Goal: Contribute content: Add original content to the website for others to see

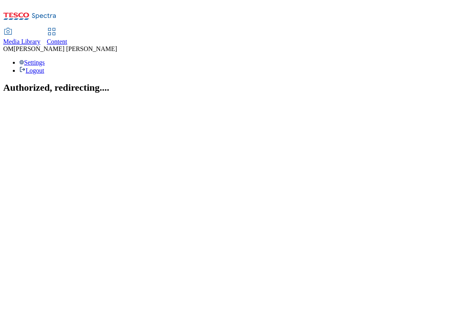
click at [41, 38] on span "Media Library" at bounding box center [21, 41] width 37 height 7
select select "flare-ghs"
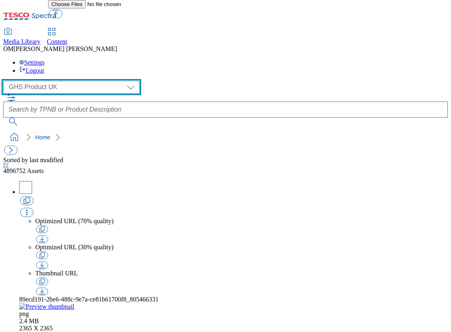
click at [73, 81] on select "GHS Marketing UK GHS Product UK ghs-roi" at bounding box center [71, 87] width 136 height 13
select select "flare-ghs-mktg"
click at [6, 81] on select "GHS Marketing UK GHS Product UK ghs-roi" at bounding box center [71, 87] width 136 height 13
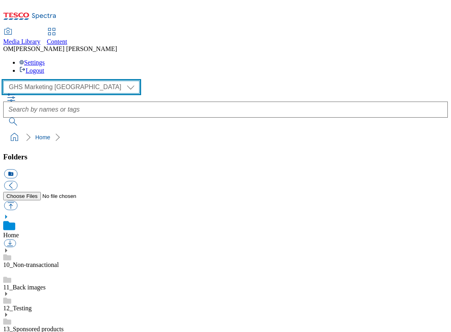
scroll to position [94, 0]
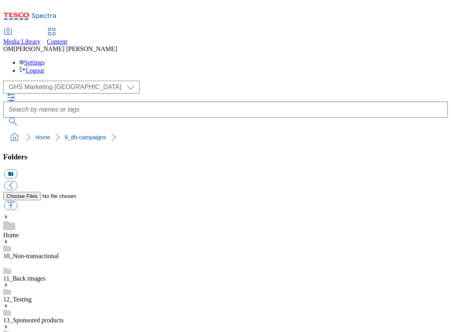
click at [17, 201] on button "button" at bounding box center [10, 205] width 13 height 9
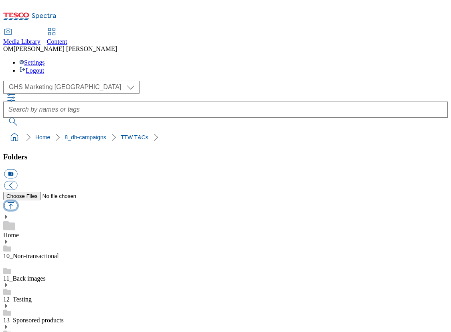
type input "C:\fakepath\1755153879589-ad541302_Lindt_Lindor_LegoBrand_H_1184x333_V2.jpg"
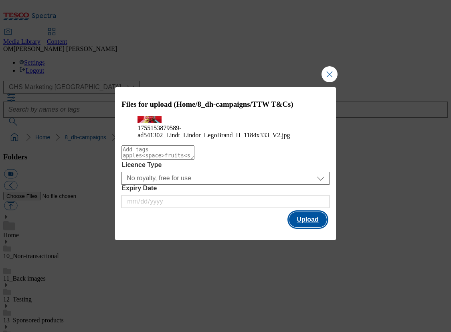
click at [317, 227] on button "Upload" at bounding box center [308, 219] width 38 height 15
